Goal: Information Seeking & Learning: Learn about a topic

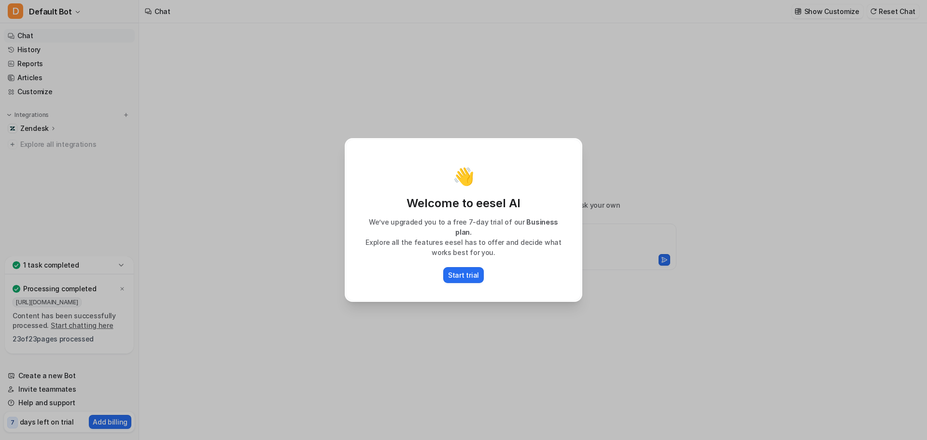
type textarea "**********"
click at [464, 275] on button "Start trial" at bounding box center [463, 275] width 41 height 16
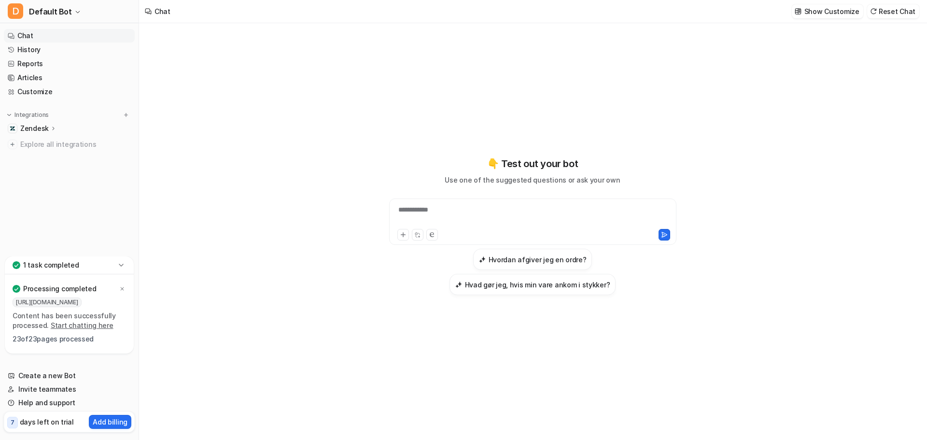
click at [73, 265] on p "1 task completed" at bounding box center [51, 265] width 56 height 10
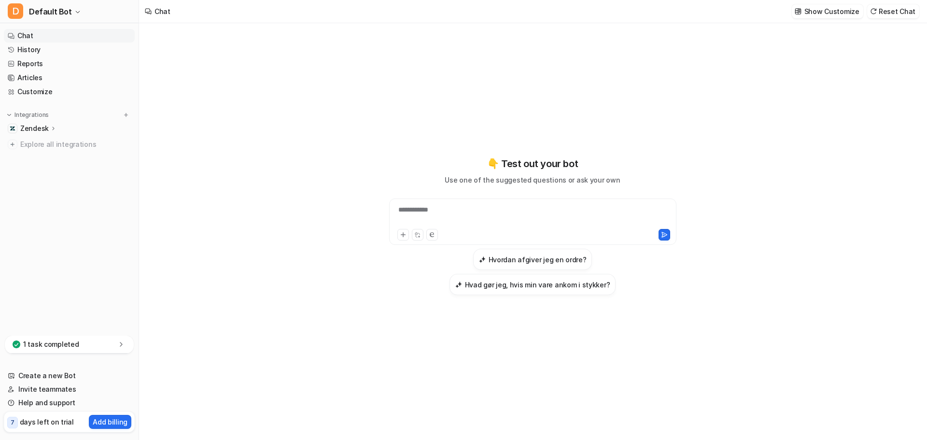
click at [75, 339] on div "1 task completed" at bounding box center [69, 345] width 129 height 18
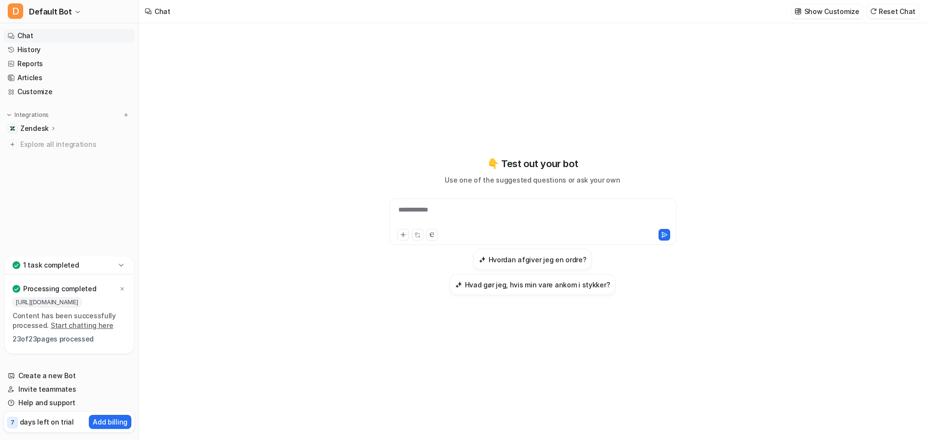
click at [77, 327] on link "Start chatting here" at bounding box center [82, 325] width 63 height 8
click at [452, 220] on div at bounding box center [533, 216] width 283 height 22
click at [45, 127] on p "Zendesk" at bounding box center [34, 129] width 28 height 10
click at [48, 169] on p "AI Agent" at bounding box center [42, 171] width 28 height 10
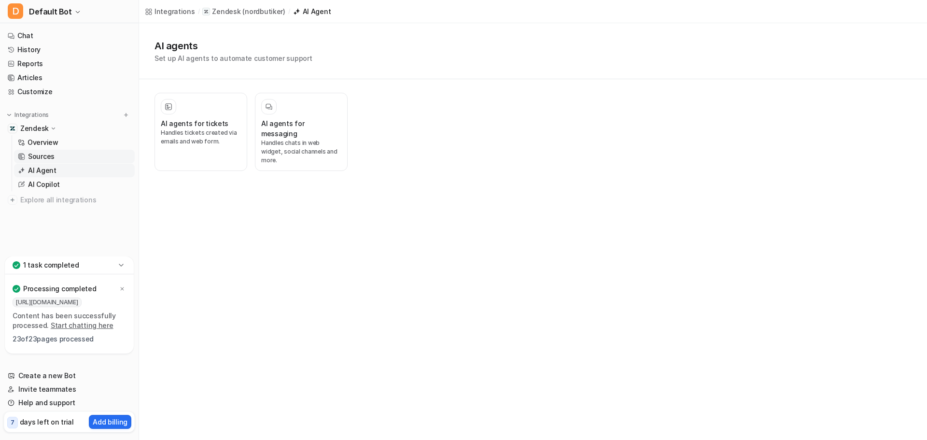
click at [48, 157] on p "Sources" at bounding box center [41, 157] width 27 height 10
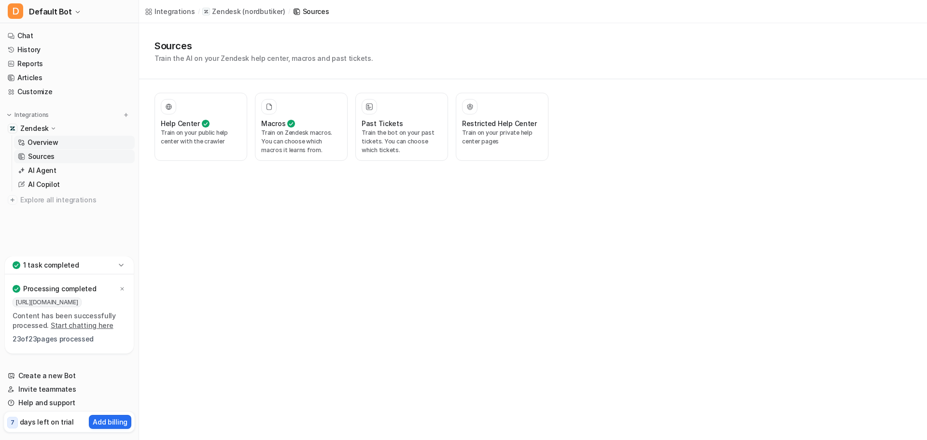
click at [52, 140] on p "Overview" at bounding box center [43, 143] width 31 height 10
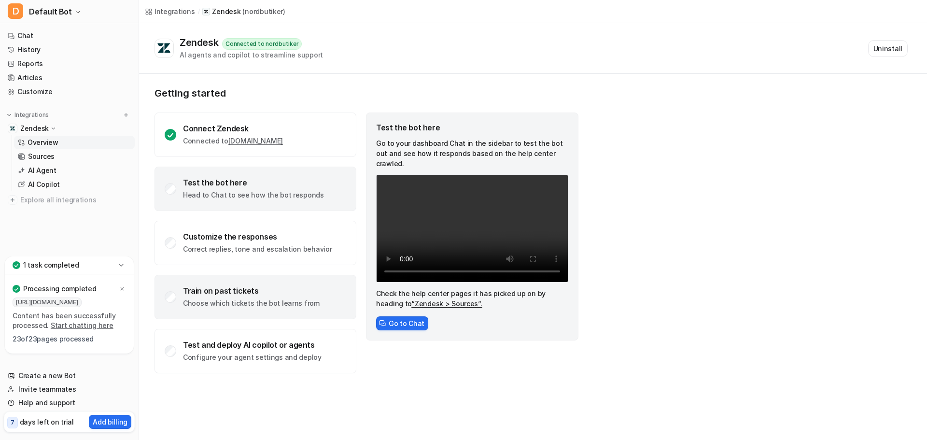
click at [279, 285] on div "Train on past tickets Choose which tickets the bot learns from" at bounding box center [256, 297] width 202 height 44
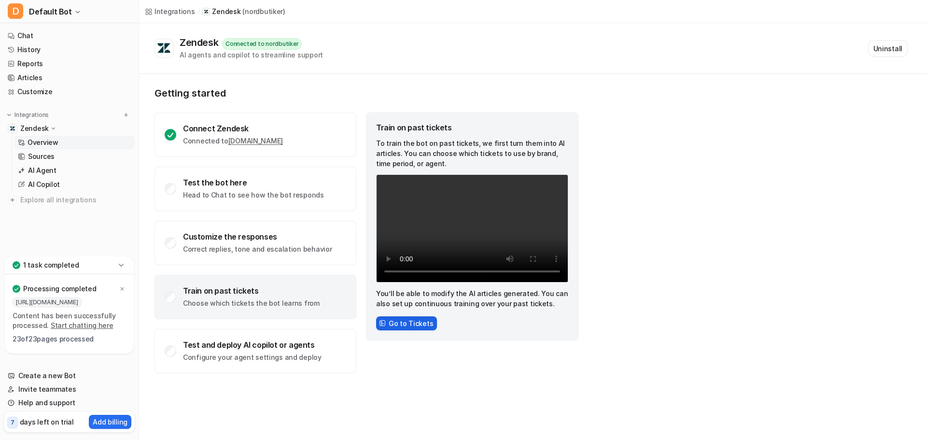
click at [393, 326] on button "Go to Tickets" at bounding box center [406, 323] width 61 height 14
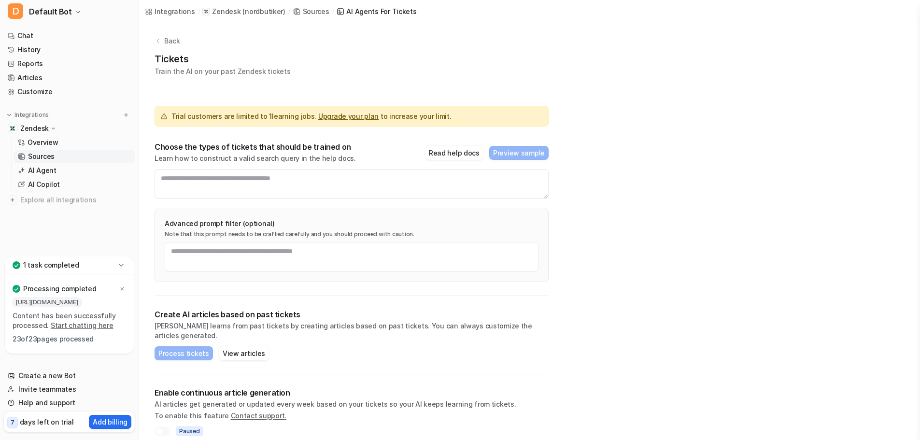
scroll to position [3, 0]
click at [472, 155] on button "Read help docs" at bounding box center [454, 152] width 58 height 14
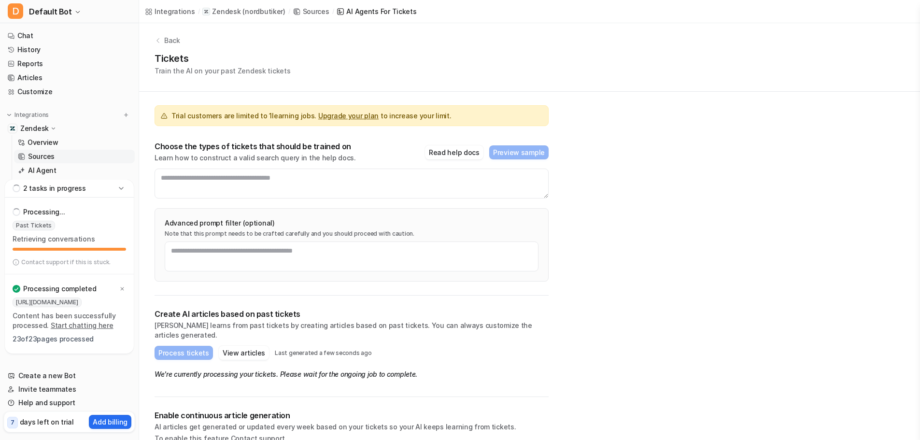
click at [78, 187] on p "2 tasks in progress" at bounding box center [54, 189] width 63 height 10
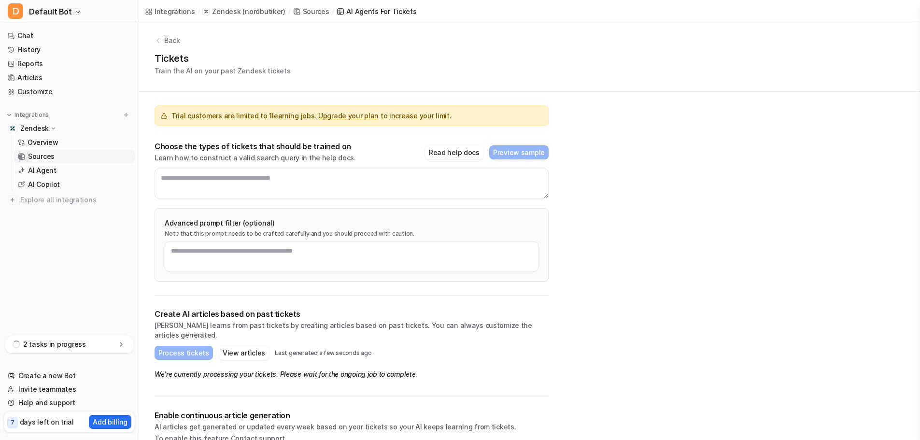
click at [98, 344] on div "2 tasks in progress" at bounding box center [69, 345] width 129 height 18
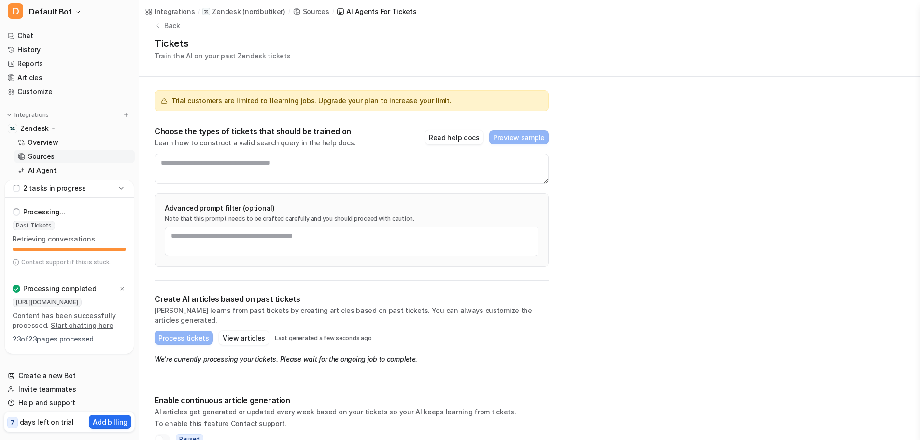
scroll to position [27, 0]
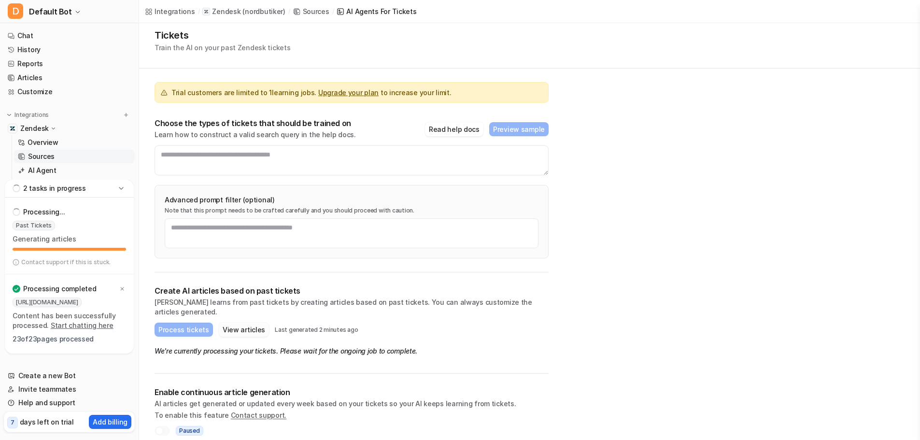
click at [241, 323] on button "View articles" at bounding box center [244, 330] width 50 height 14
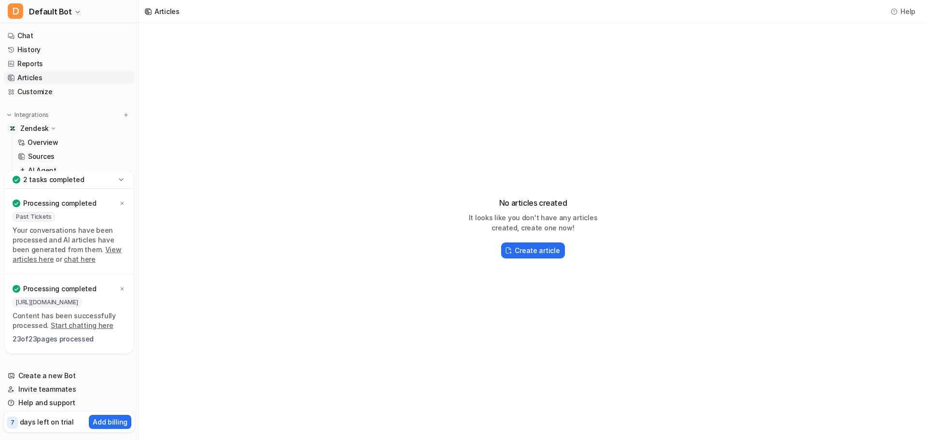
click at [102, 249] on link "View articles here" at bounding box center [67, 254] width 109 height 18
click at [224, 241] on div "No articles created It looks like you don't have any articles created, create o…" at bounding box center [533, 223] width 788 height 401
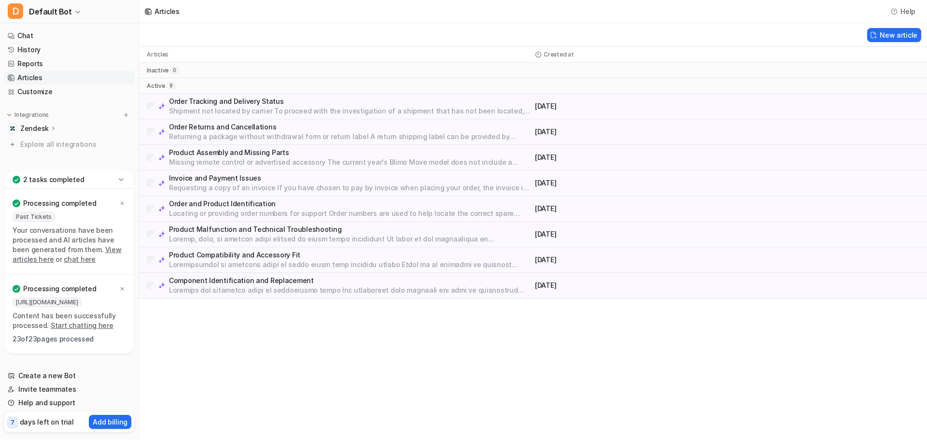
click at [99, 248] on link "View articles here" at bounding box center [67, 254] width 109 height 18
click at [64, 259] on link "chat here" at bounding box center [79, 259] width 31 height 8
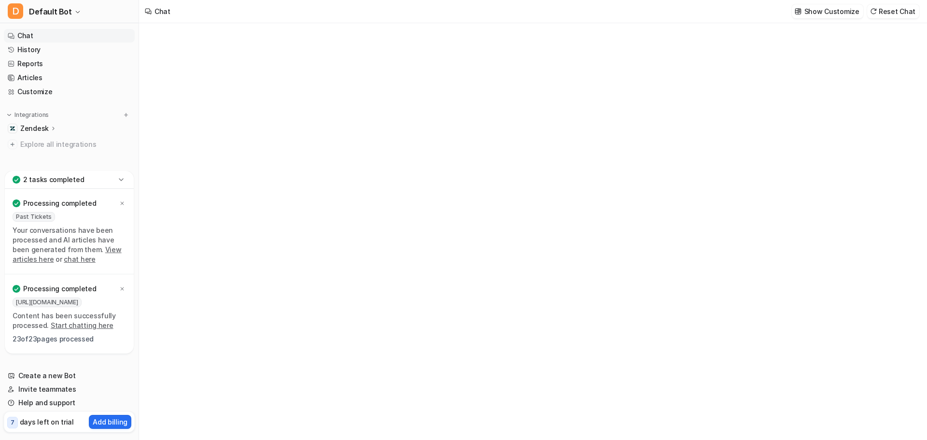
type textarea "**********"
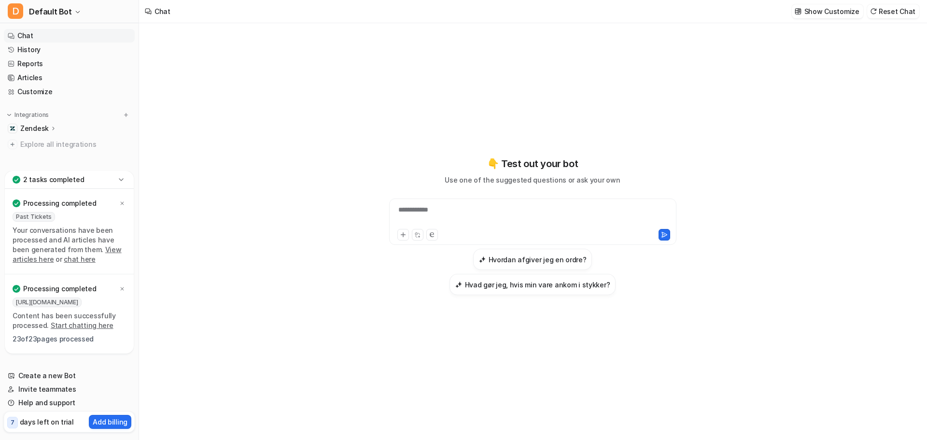
click at [97, 249] on link "View articles here" at bounding box center [67, 254] width 109 height 18
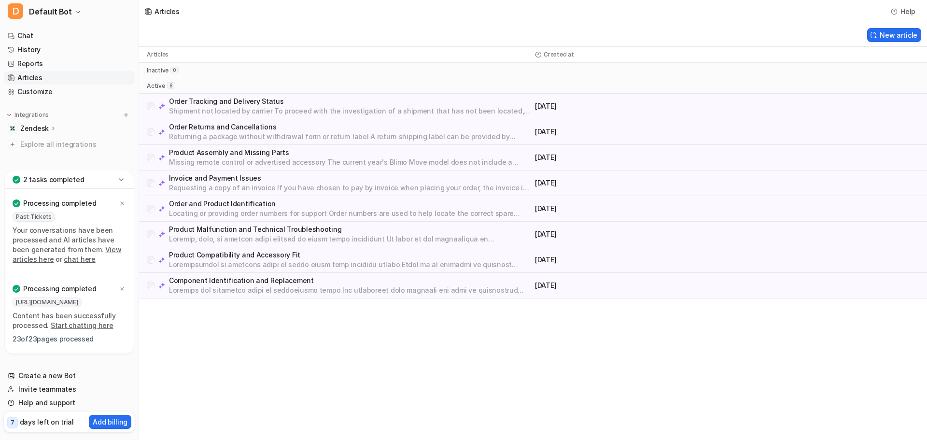
click at [368, 227] on p "Product Malfunction and Technical Troubleshooting" at bounding box center [350, 230] width 362 height 10
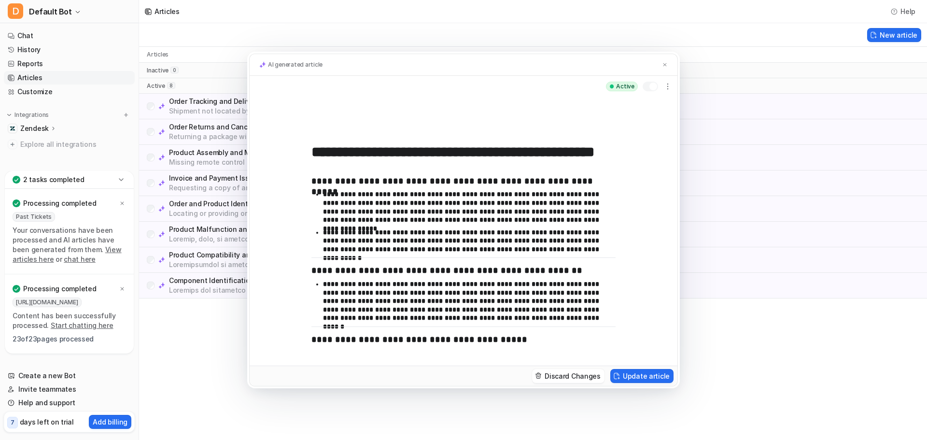
click at [732, 338] on div "**********" at bounding box center [463, 220] width 927 height 440
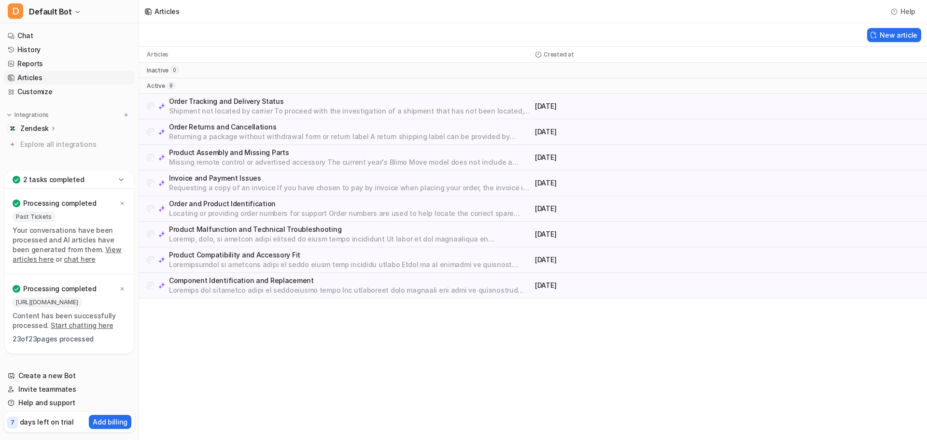
click at [285, 104] on p "Order Tracking and Delivery Status" at bounding box center [350, 102] width 362 height 10
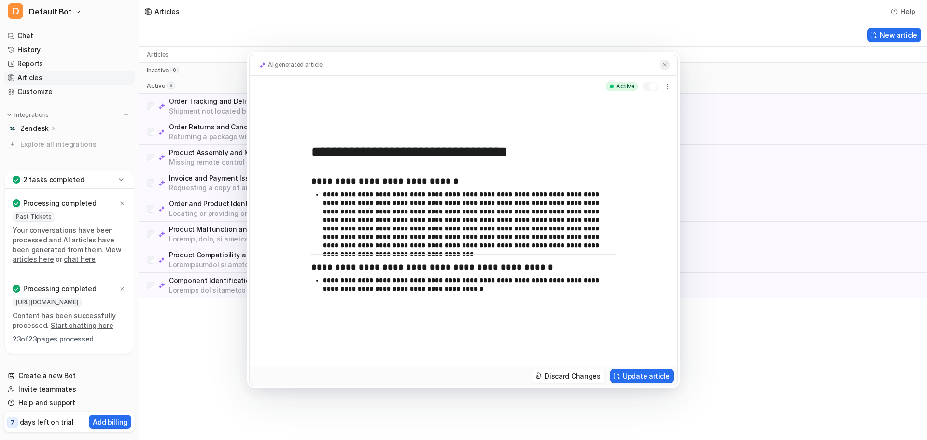
click at [666, 63] on img at bounding box center [665, 65] width 6 height 6
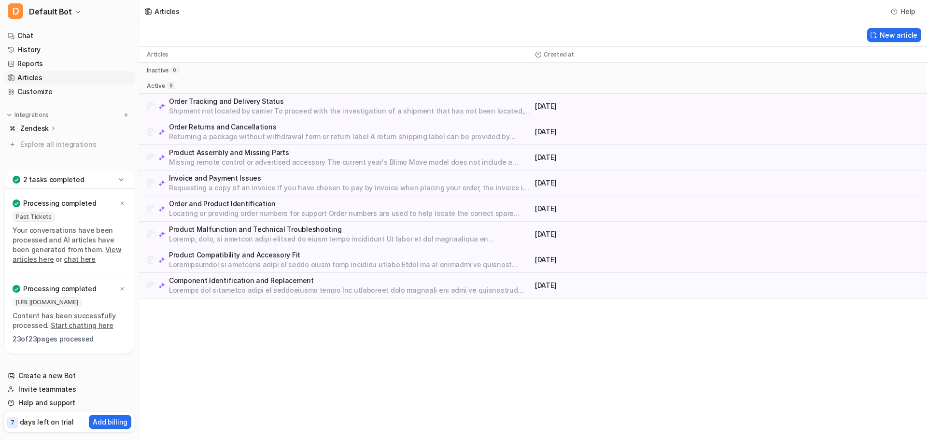
click at [242, 125] on p "Order Returns and Cancellations" at bounding box center [350, 127] width 362 height 10
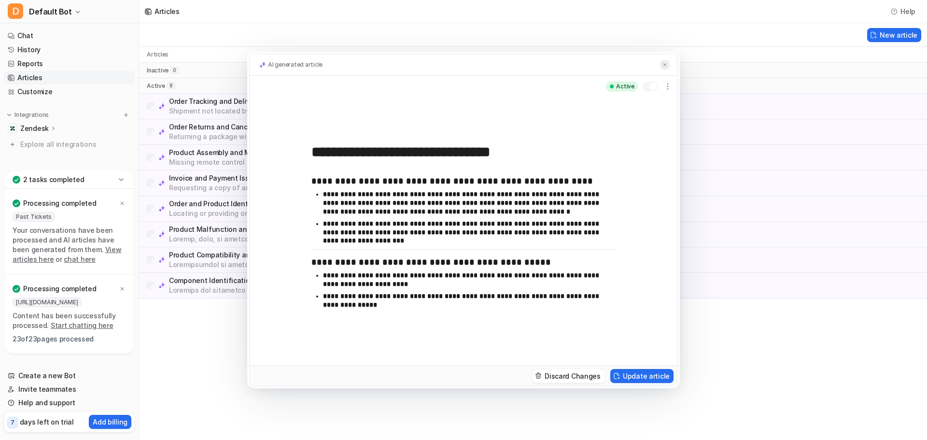
click at [667, 63] on img at bounding box center [665, 65] width 6 height 6
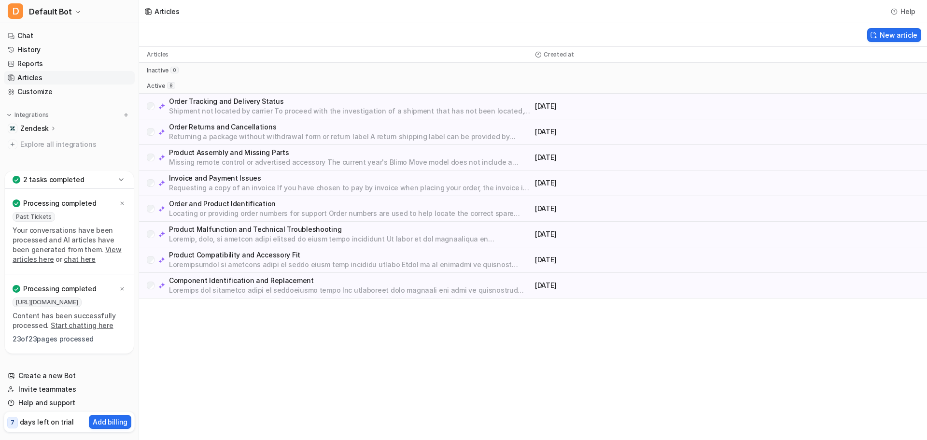
click at [242, 153] on p "Product Assembly and Missing Parts" at bounding box center [350, 153] width 362 height 10
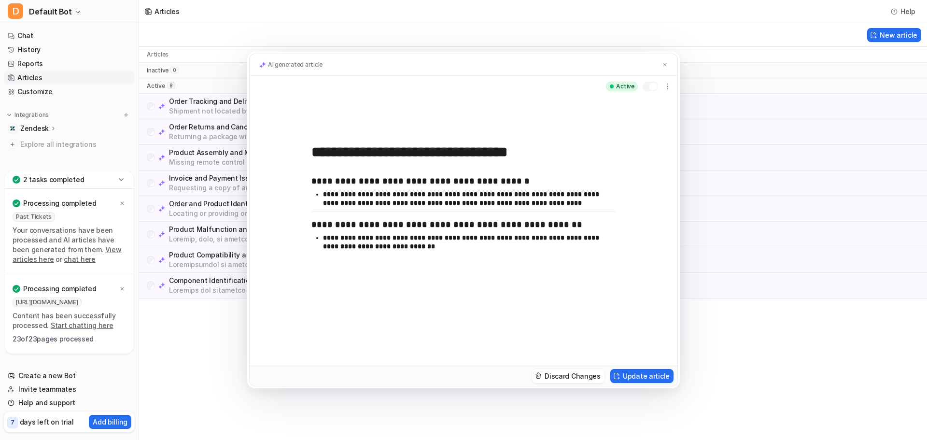
click at [715, 355] on div "**********" at bounding box center [463, 220] width 927 height 440
